Goal: Transaction & Acquisition: Purchase product/service

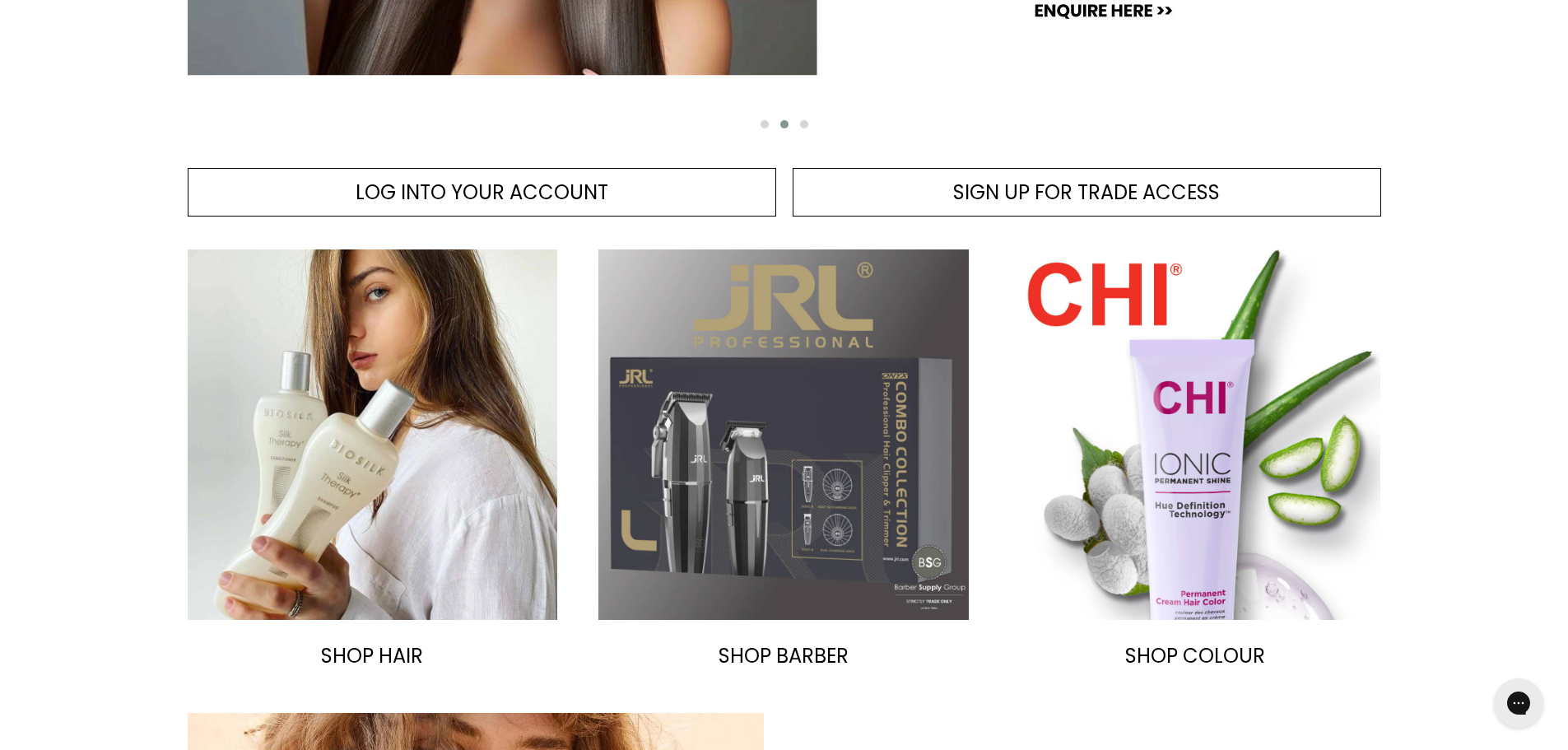
scroll to position [576, 0]
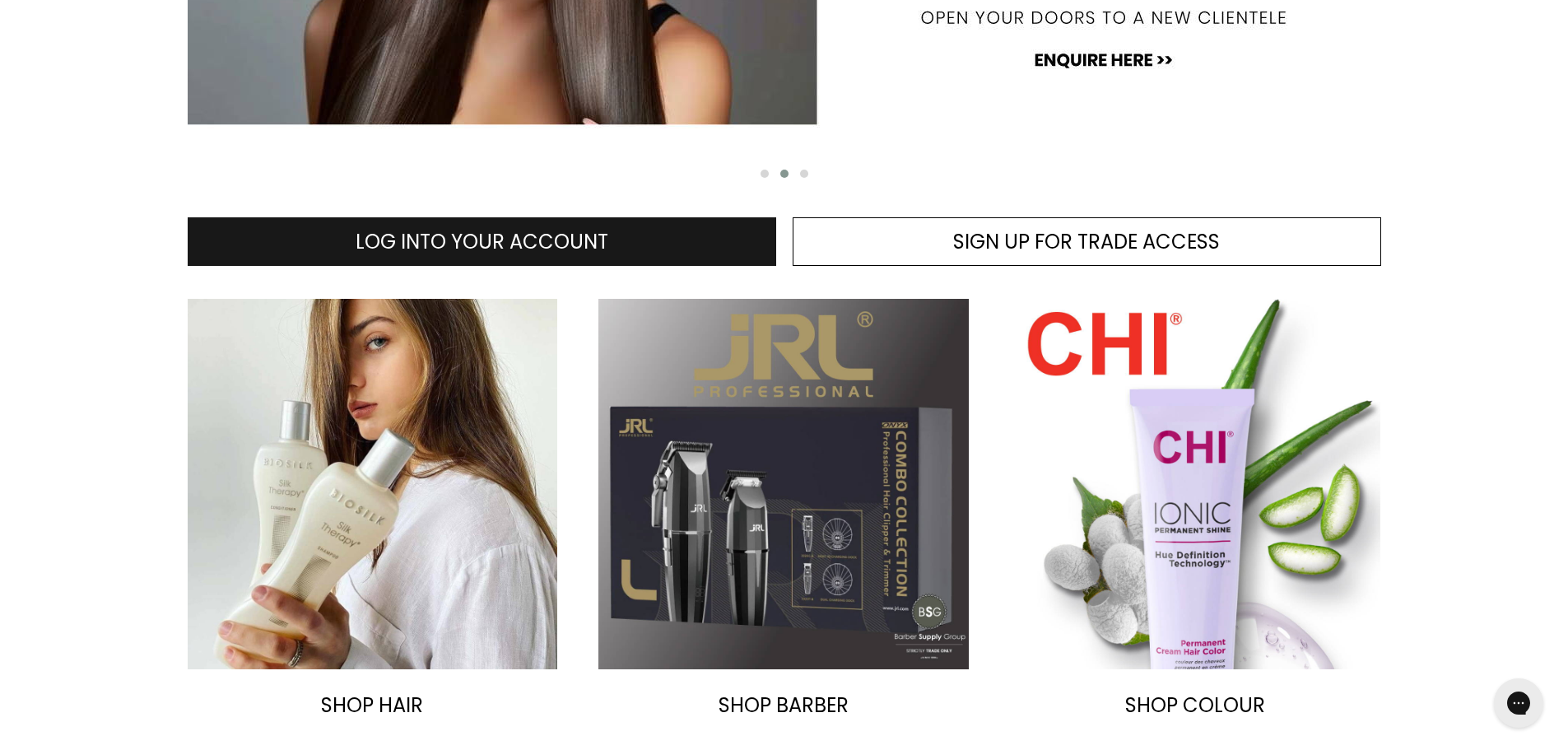
click at [661, 230] on link "LOG INTO YOUR ACCOUNT" at bounding box center [482, 242] width 588 height 49
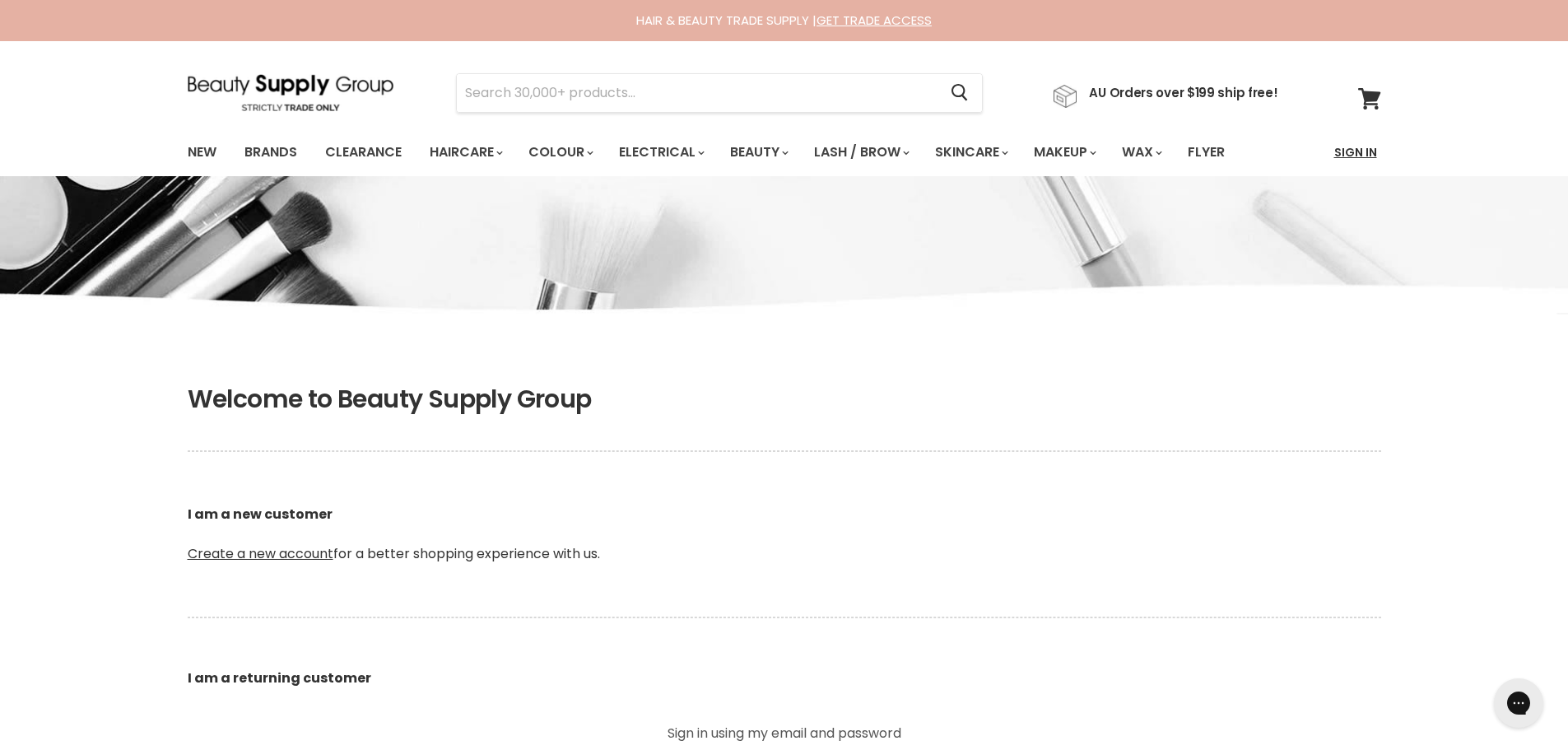
type input "[EMAIL_ADDRESS][DOMAIN_NAME]"
click at [1349, 143] on link "Sign In" at bounding box center [1355, 152] width 63 height 34
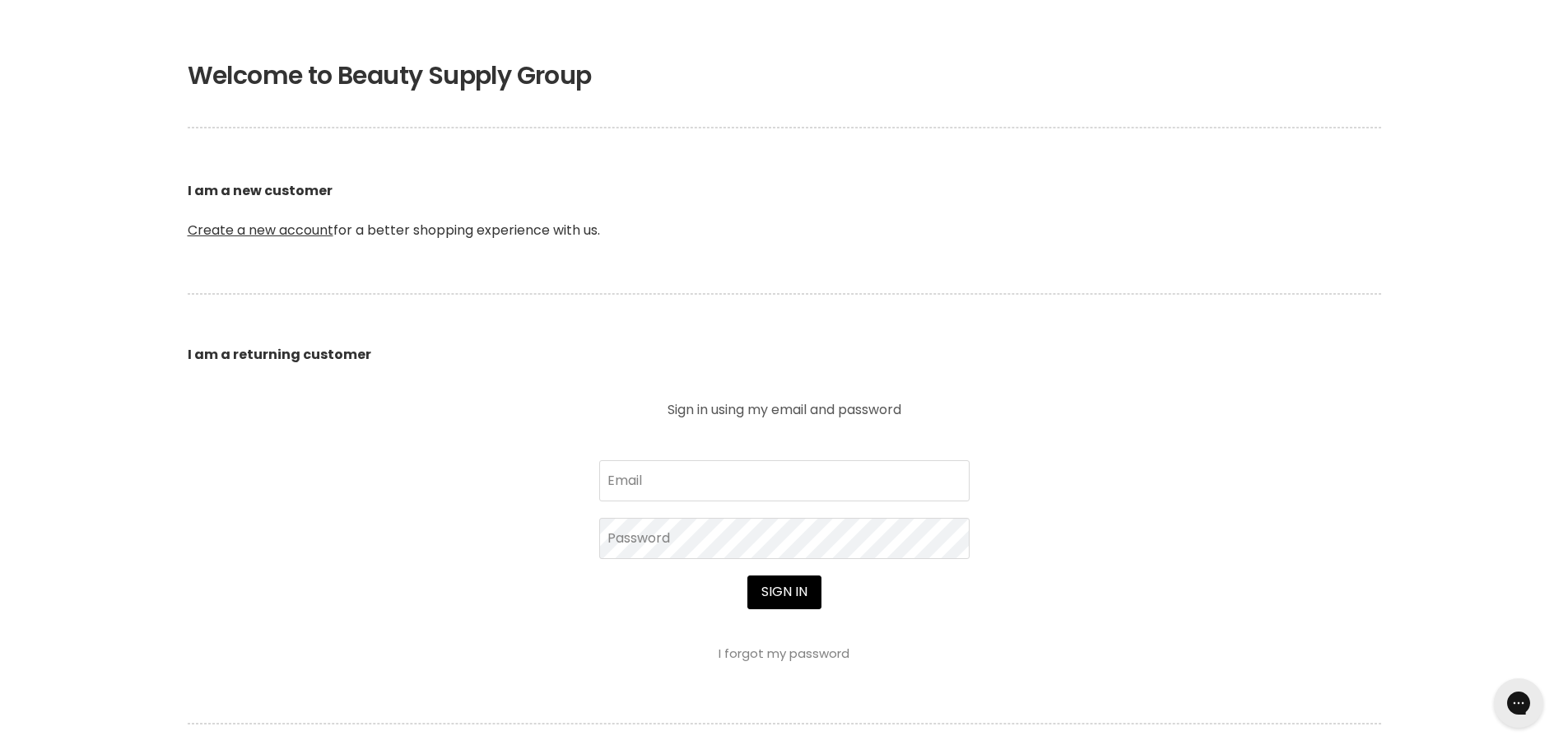
scroll to position [330, 0]
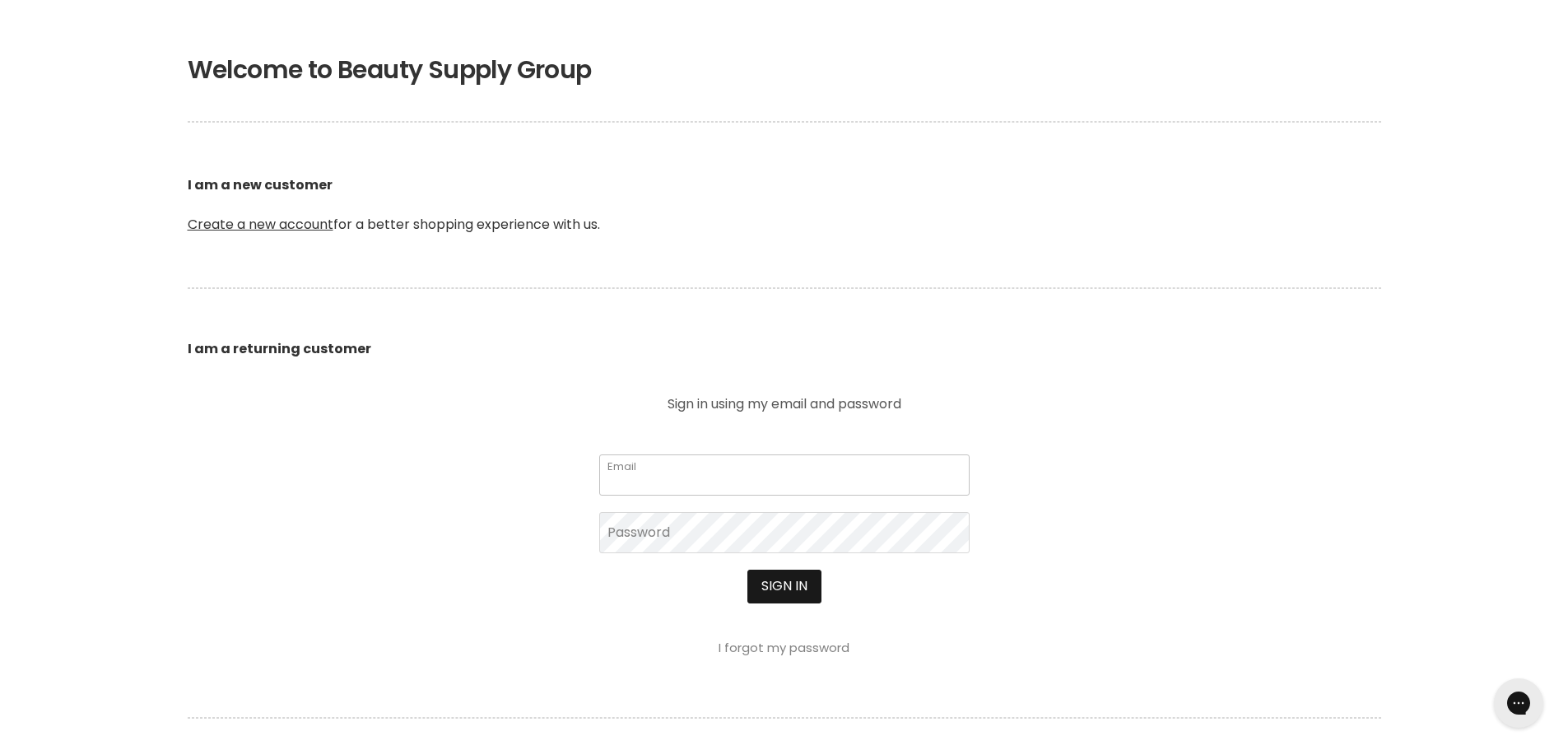
type input "[EMAIL_ADDRESS][DOMAIN_NAME]"
click at [797, 580] on button "Sign in" at bounding box center [784, 586] width 74 height 33
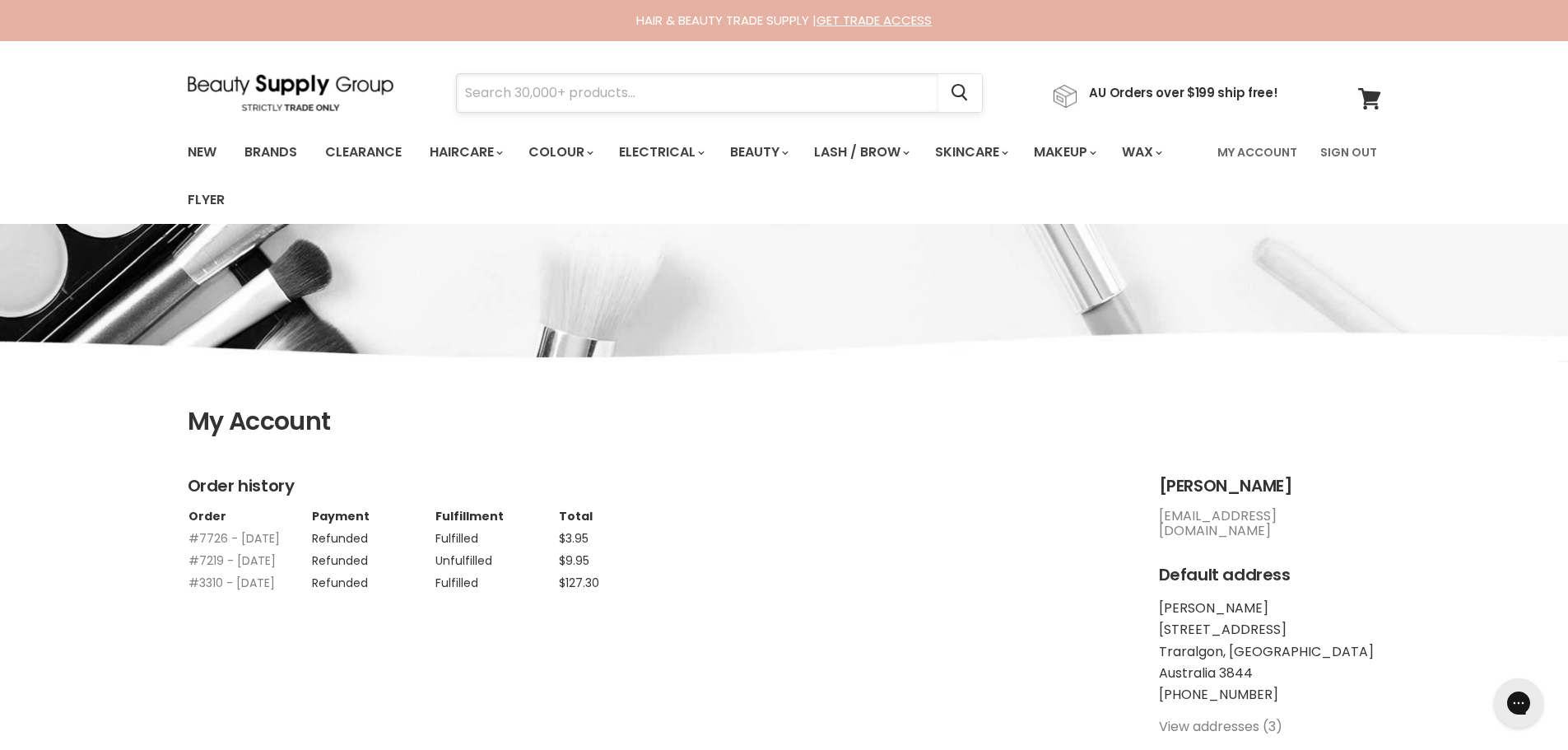
click at [533, 87] on input "Search" at bounding box center [697, 93] width 481 height 38
type input "brasil cacau nano"
